Goal: Task Accomplishment & Management: Manage account settings

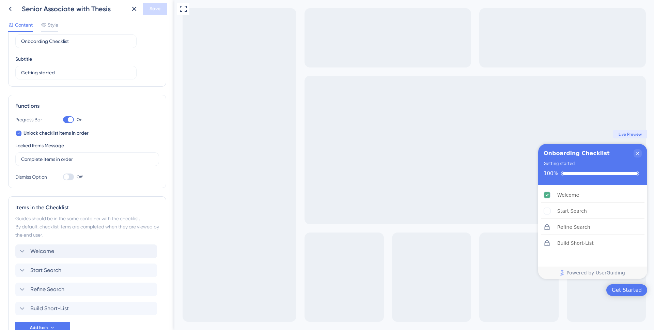
scroll to position [83, 0]
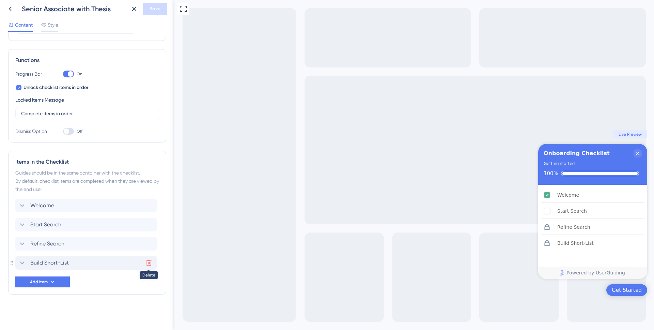
click at [150, 262] on icon at bounding box center [148, 262] width 7 height 7
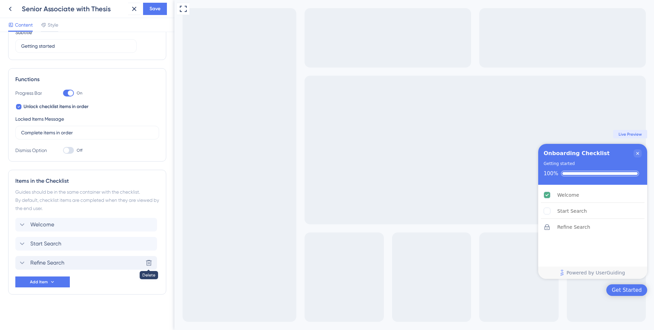
click at [149, 262] on icon at bounding box center [148, 262] width 7 height 7
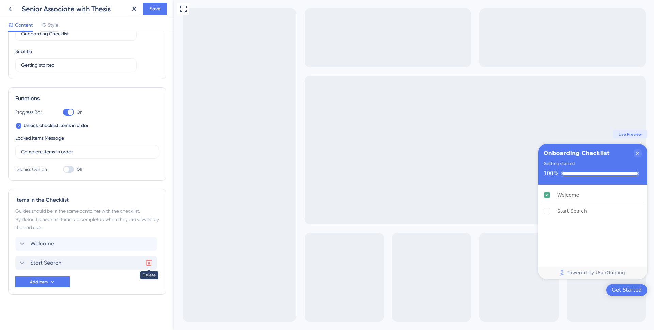
click at [149, 260] on icon at bounding box center [149, 263] width 6 height 6
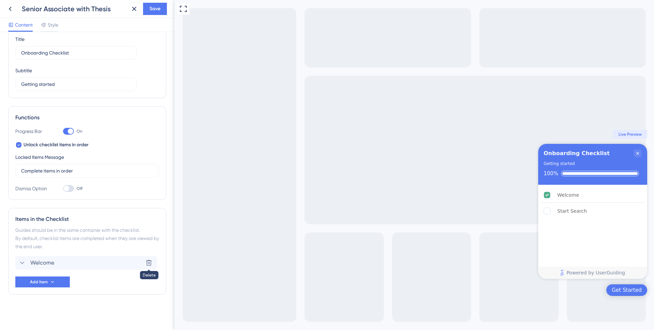
scroll to position [26, 0]
click at [50, 281] on icon at bounding box center [52, 281] width 5 height 5
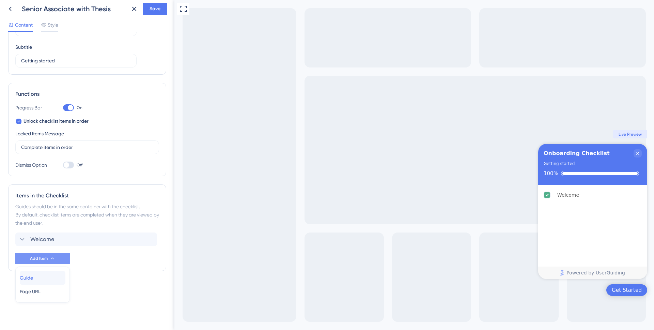
click at [39, 276] on div "Guide Guide" at bounding box center [43, 278] width 46 height 14
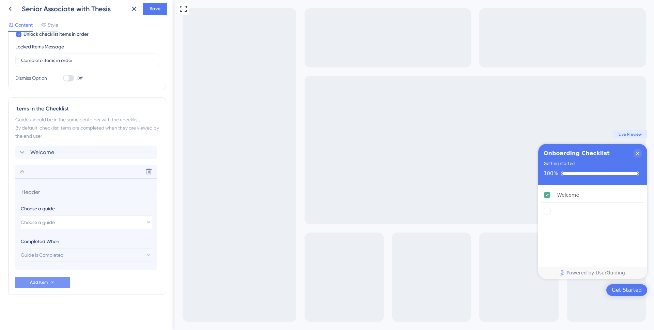
scroll to position [137, 0]
click at [65, 222] on button "Choose a guide" at bounding box center [86, 222] width 131 height 14
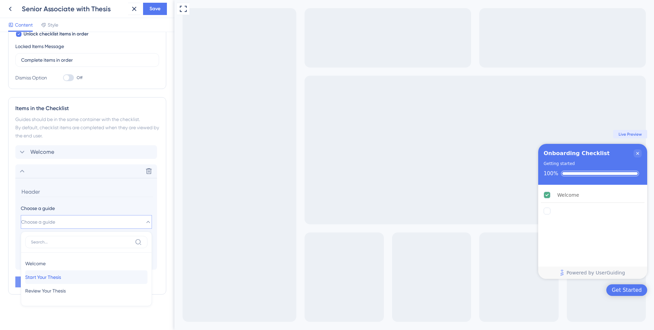
click at [61, 276] on span "Start Your Thesis" at bounding box center [43, 277] width 36 height 8
type input "Start Your Thesis"
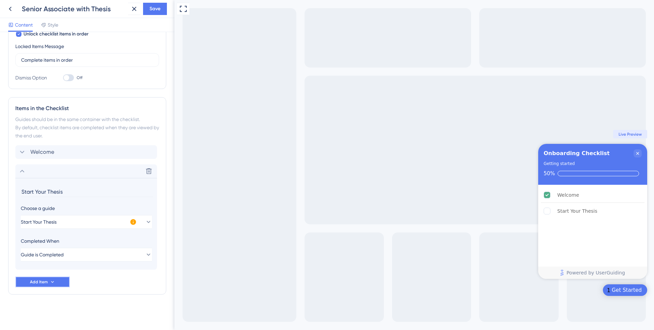
click at [52, 283] on icon at bounding box center [52, 281] width 5 height 5
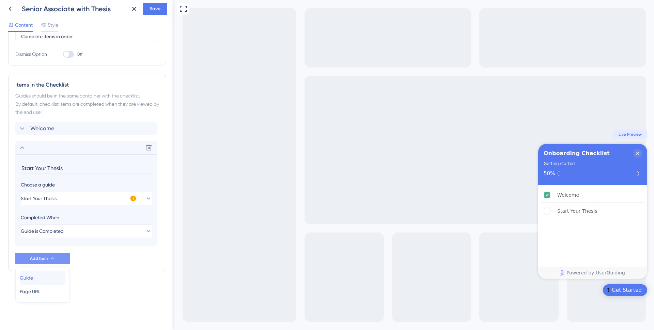
click at [46, 278] on div "Guide Guide" at bounding box center [43, 278] width 46 height 14
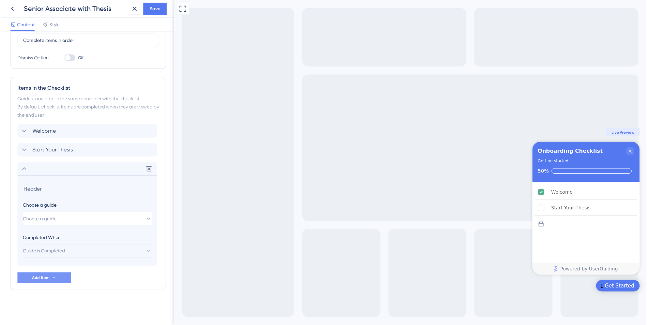
scroll to position [156, 0]
click at [52, 225] on span "Choose a guide" at bounding box center [38, 222] width 34 height 8
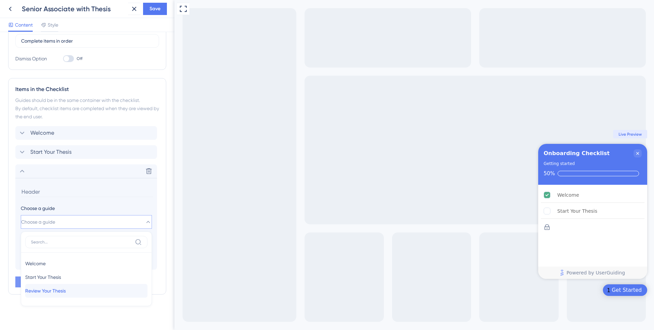
click at [55, 289] on span "Review Your Thesis" at bounding box center [45, 291] width 41 height 8
type input "Review Your Thesis"
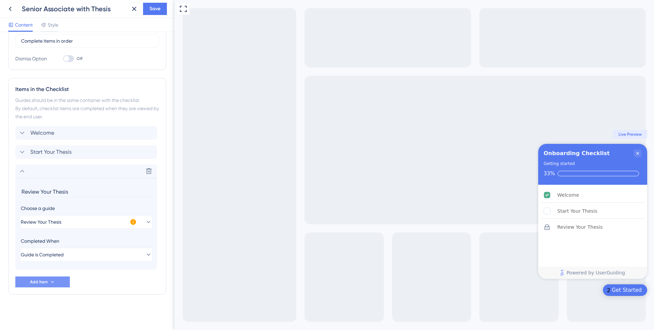
click at [98, 299] on div "Checklist Header Title Onboarding Checklist Subtitle Getting started Functions …" at bounding box center [87, 102] width 158 height 437
click at [160, 6] on span "Save" at bounding box center [155, 9] width 11 height 8
click at [131, 12] on icon at bounding box center [129, 12] width 7 height 7
click at [0, 0] on icon at bounding box center [0, 0] width 0 height 0
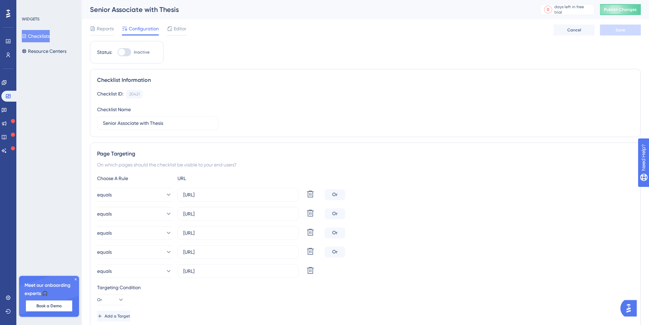
click at [76, 277] on icon at bounding box center [76, 279] width 4 height 4
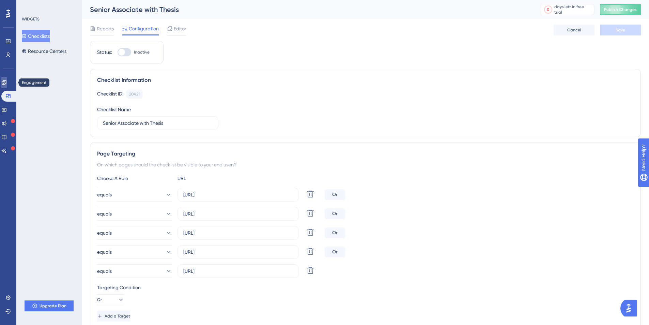
click at [7, 80] on icon at bounding box center [3, 82] width 5 height 5
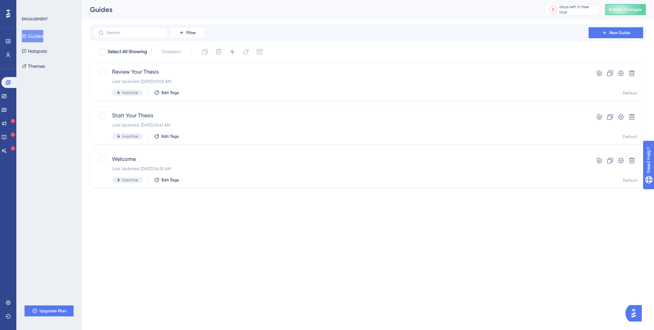
click at [633, 315] on img "Open AI Assistant Launcher" at bounding box center [634, 313] width 12 height 12
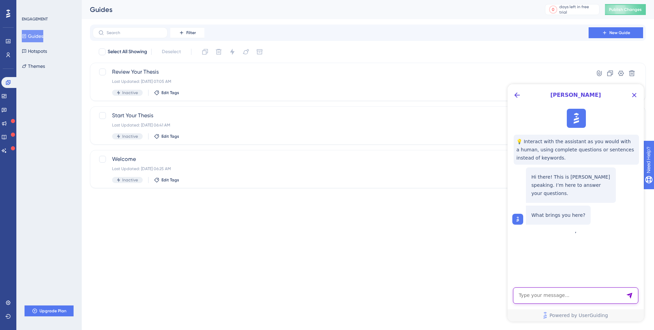
click at [560, 296] on textarea "AI Assistant Text Input" at bounding box center [575, 295] width 125 height 16
type textarea "How can I publish my onboarding checklist to my test enviornment?"
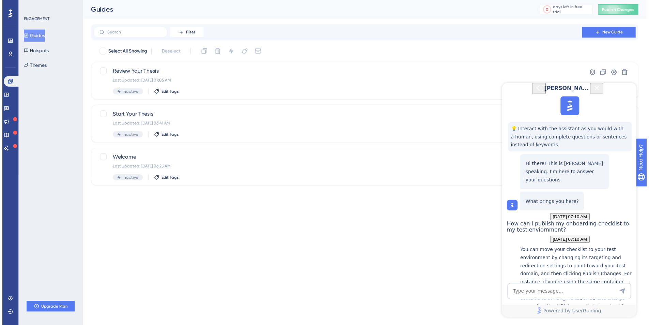
scroll to position [140, 0]
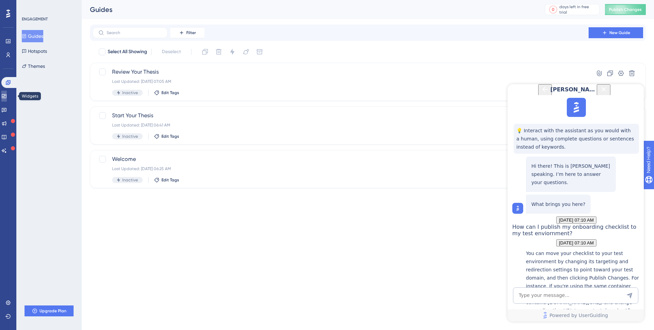
click at [6, 93] on icon at bounding box center [3, 95] width 5 height 5
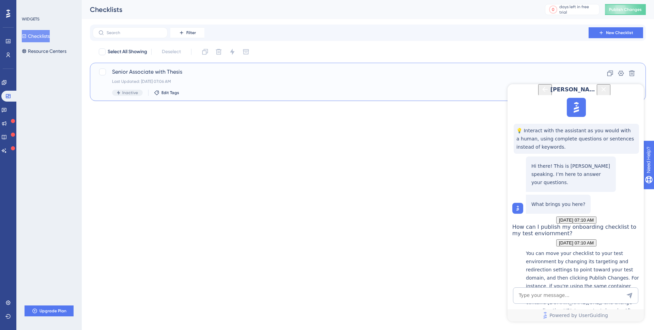
click at [193, 72] on span "Senior Associate with Thesis" at bounding box center [340, 72] width 457 height 8
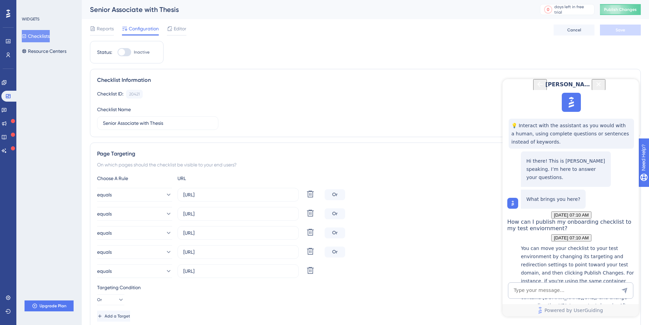
click at [41, 34] on button "Checklists" at bounding box center [36, 36] width 28 height 12
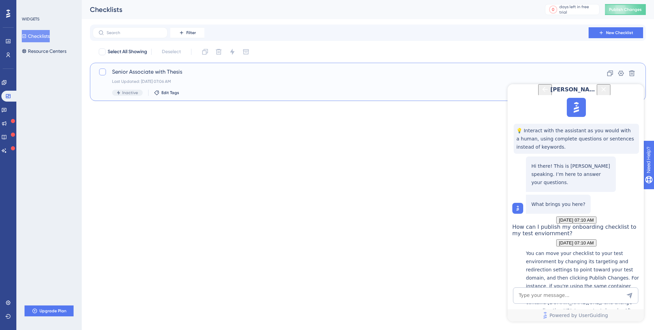
click at [99, 73] on div at bounding box center [102, 71] width 7 height 7
checkbox input "true"
drag, startPoint x: 631, startPoint y: 95, endPoint x: 1127, endPoint y: 174, distance: 502.0
click at [608, 93] on icon "Close Button" at bounding box center [604, 89] width 8 height 8
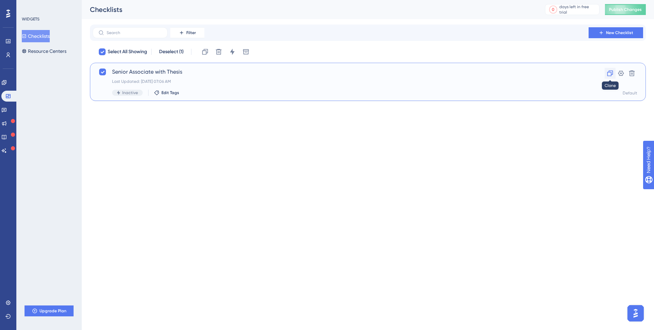
click at [610, 74] on icon at bounding box center [610, 73] width 7 height 7
checkbox input "false"
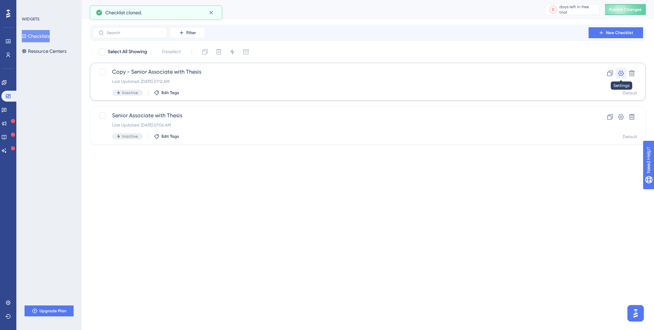
click at [621, 75] on icon at bounding box center [621, 73] width 6 height 5
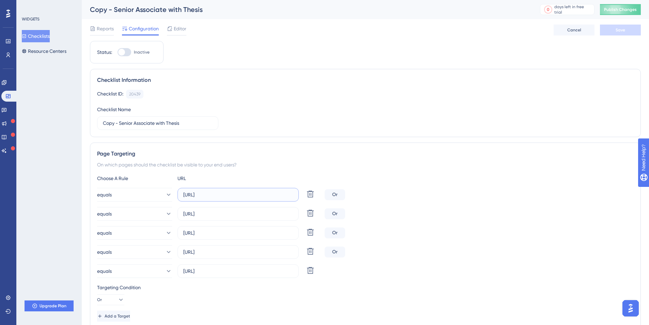
click at [209, 195] on input "[URL]" at bounding box center [238, 194] width 110 height 7
type input "[URL]"
click at [207, 214] on input "[URL]" at bounding box center [238, 213] width 110 height 7
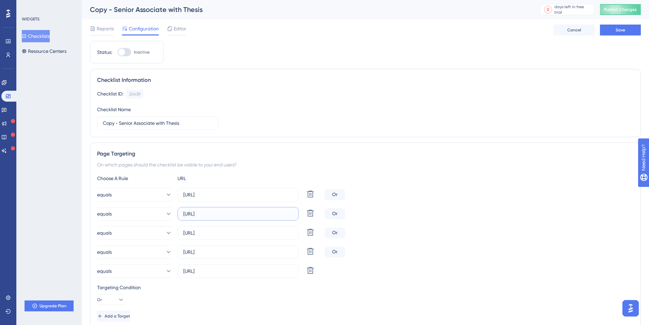
paste input "testing"
type input "[URL]"
click at [208, 232] on input "[URL]" at bounding box center [238, 232] width 110 height 7
paste input "testing"
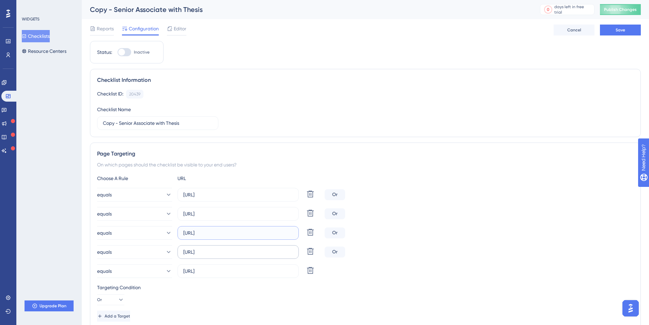
type input "[URL]"
click at [207, 251] on input "[URL]" at bounding box center [238, 251] width 110 height 7
paste input "testing"
type input "[URL]"
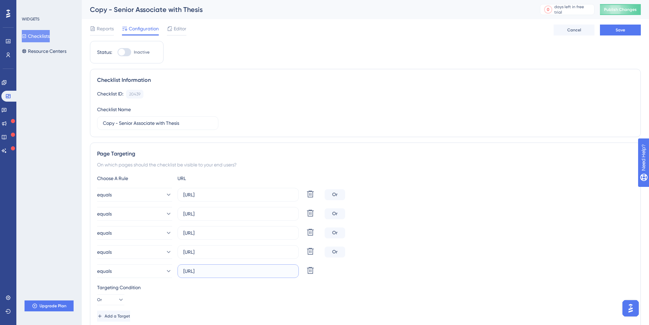
click at [208, 272] on input "[URL]" at bounding box center [238, 270] width 110 height 7
paste input "testing"
type input "[URL]"
click at [429, 264] on div "equals [URL] Delete" at bounding box center [365, 271] width 537 height 14
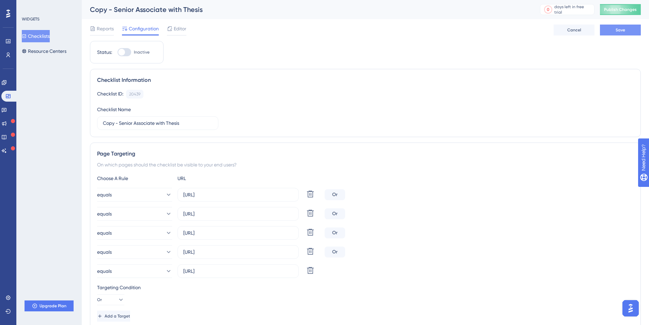
click at [616, 32] on span "Save" at bounding box center [621, 29] width 10 height 5
click at [122, 53] on div at bounding box center [121, 52] width 7 height 7
click at [118, 52] on input "Inactive" at bounding box center [117, 52] width 0 height 0
checkbox input "true"
click at [617, 32] on span "Save" at bounding box center [621, 29] width 10 height 5
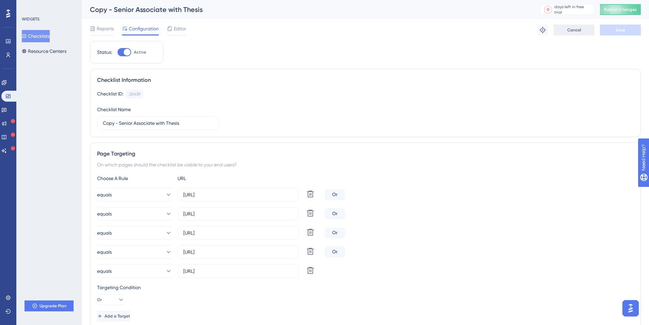
click at [576, 28] on span "Cancel" at bounding box center [574, 29] width 14 height 5
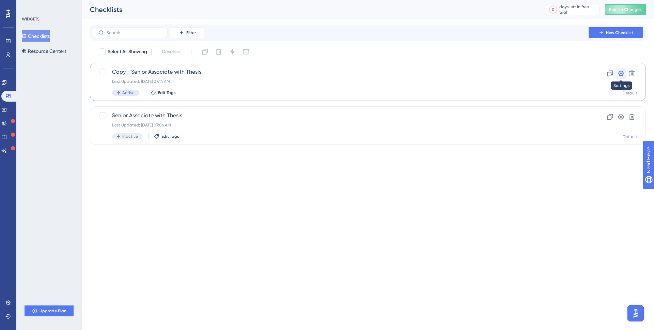
click at [620, 74] on icon at bounding box center [621, 73] width 6 height 5
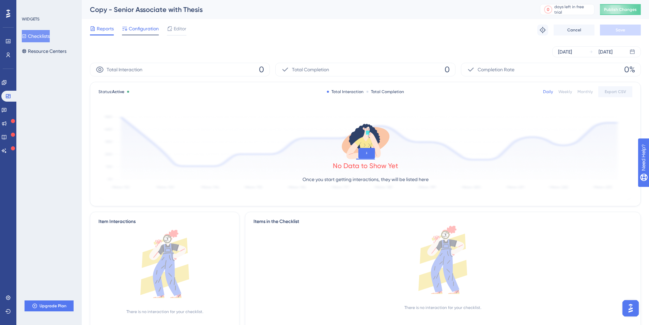
click at [141, 30] on span "Configuration" at bounding box center [144, 29] width 30 height 8
